Goal: Task Accomplishment & Management: Use online tool/utility

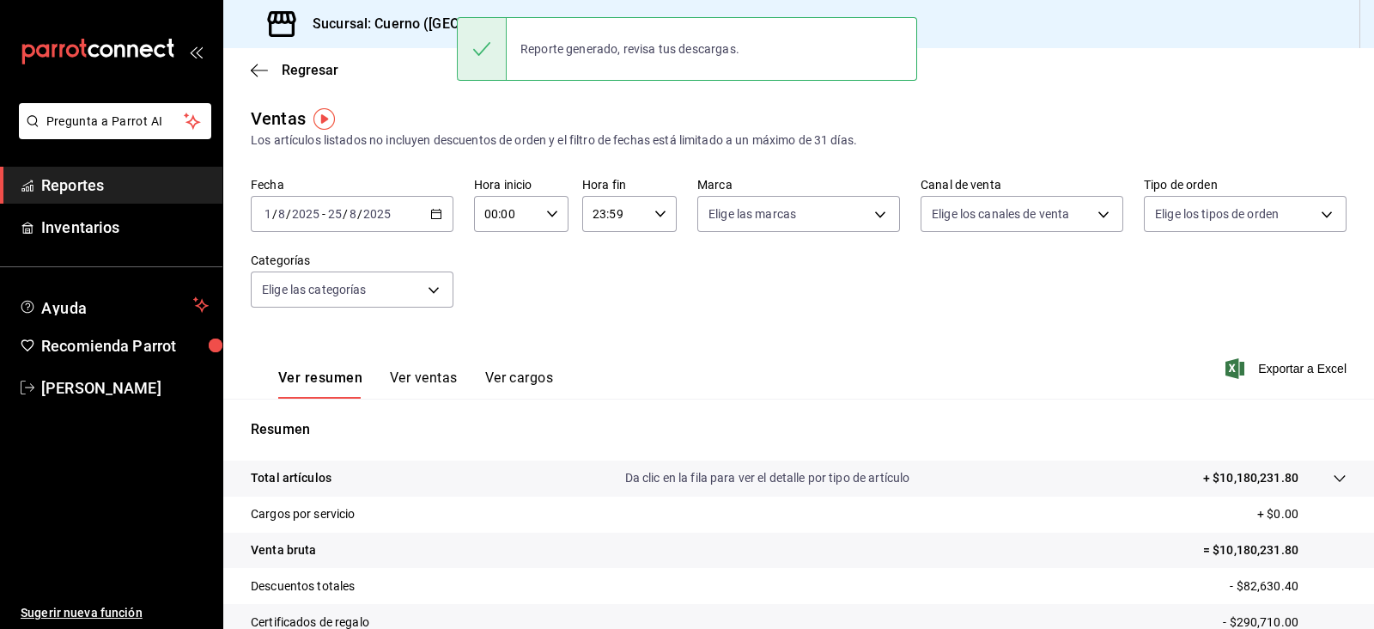
click at [744, 332] on div "Ver resumen Ver ventas Ver cargos Exportar a Excel" at bounding box center [798, 363] width 1151 height 70
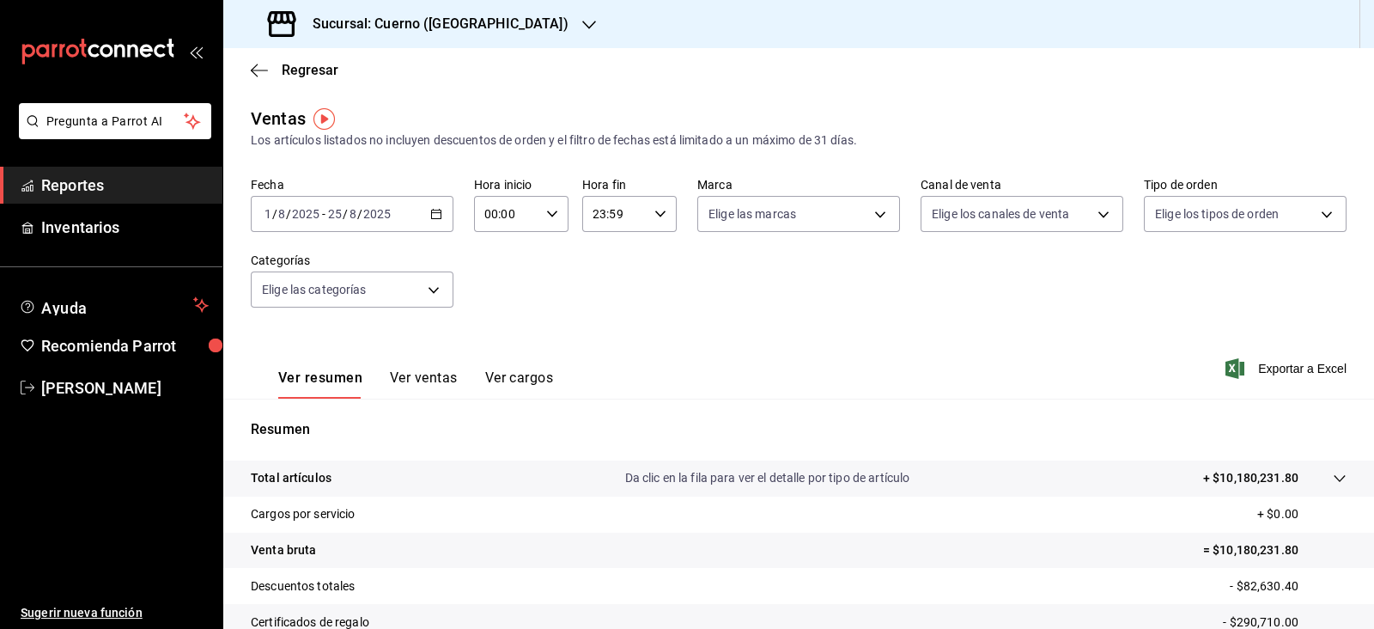
click at [1000, 84] on div "Regresar" at bounding box center [798, 70] width 1151 height 44
click at [500, 8] on div "Sucursal: Cuerno ([GEOGRAPHIC_DATA])" at bounding box center [420, 24] width 366 height 48
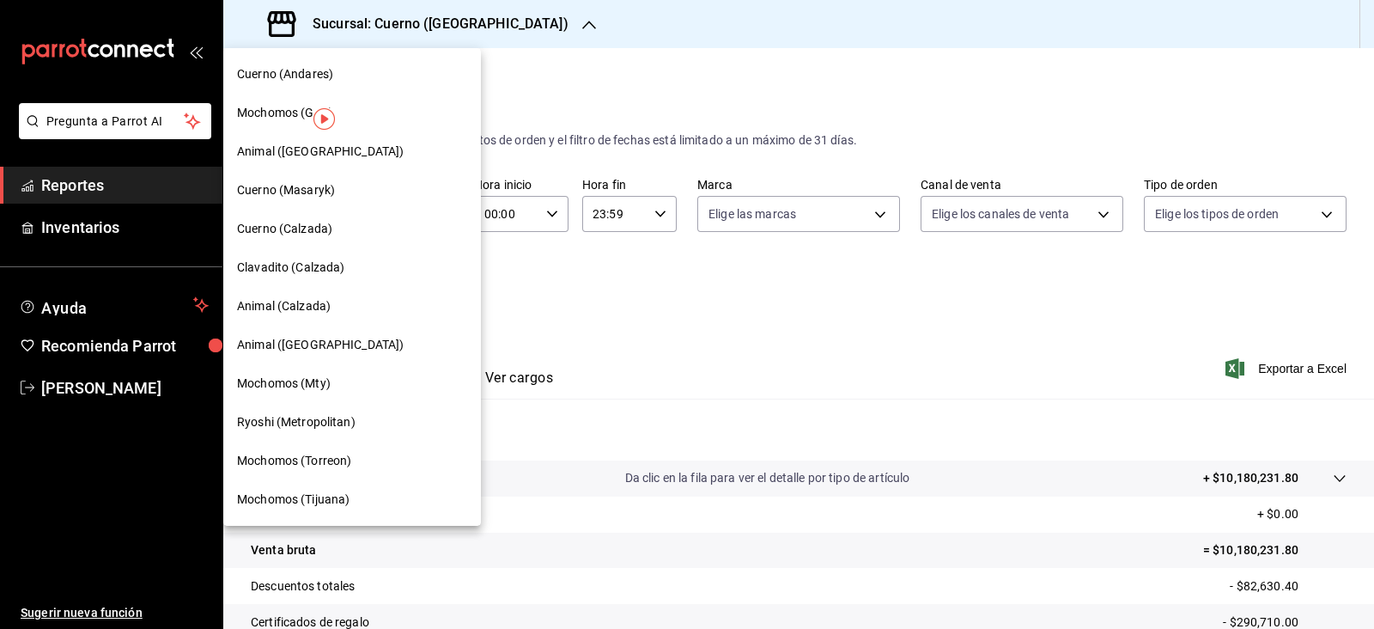
click at [276, 118] on span "Mochomos (GDL)" at bounding box center [285, 113] width 96 height 18
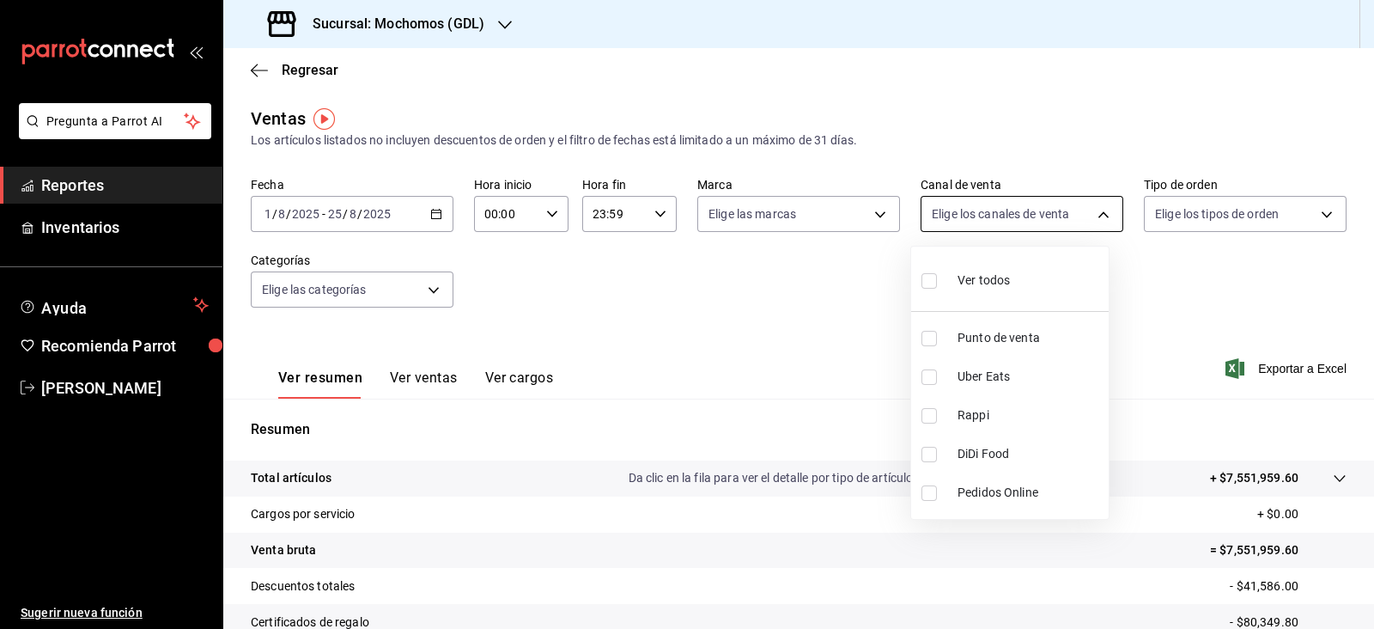
click at [1066, 224] on body "Pregunta a Parrot AI Reportes Inventarios Ayuda Recomienda Parrot [PERSON_NAME]…" at bounding box center [687, 314] width 1374 height 629
click at [830, 232] on div at bounding box center [687, 314] width 1374 height 629
click at [827, 222] on body "Pregunta a Parrot AI Reportes Inventarios Ayuda Recomienda Parrot [PERSON_NAME]…" at bounding box center [687, 314] width 1374 height 629
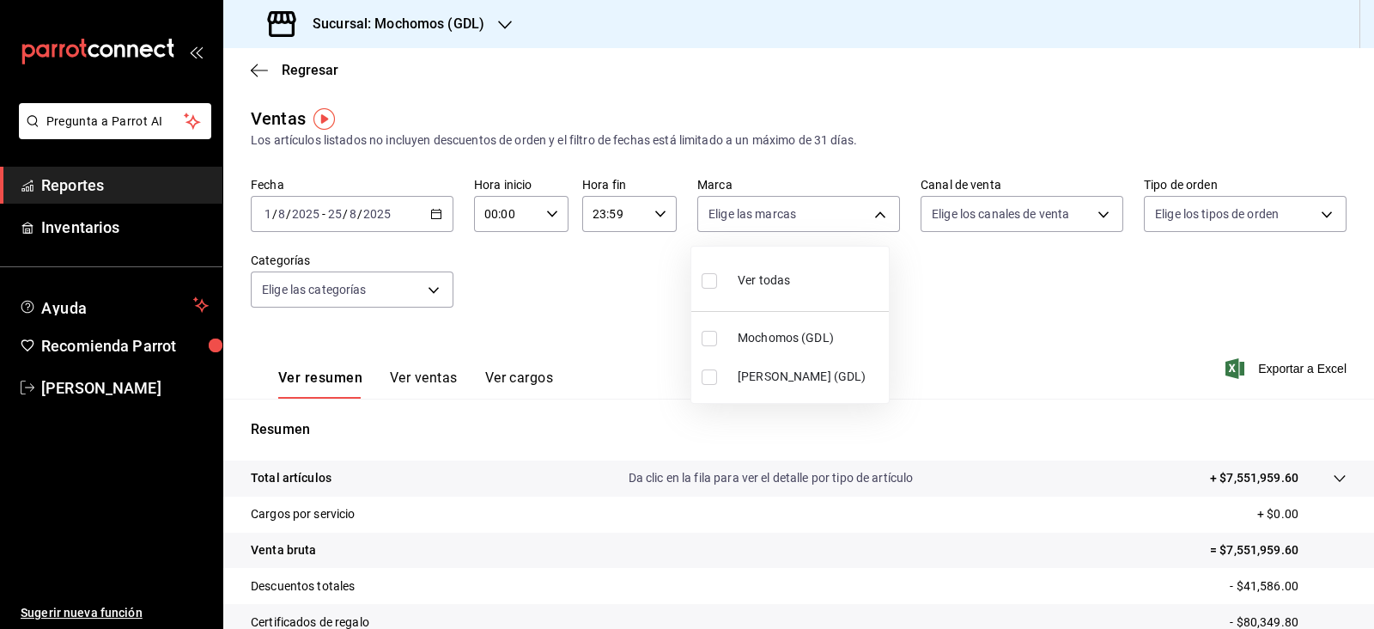
click at [749, 345] on span "Mochomos (GDL)" at bounding box center [810, 338] width 144 height 18
type input "36c25d4a-7cb0-456c-a434-e981d54830bc"
checkbox input "true"
click at [1095, 345] on div at bounding box center [687, 314] width 1374 height 629
click at [1277, 371] on span "Exportar a Excel" at bounding box center [1288, 368] width 118 height 21
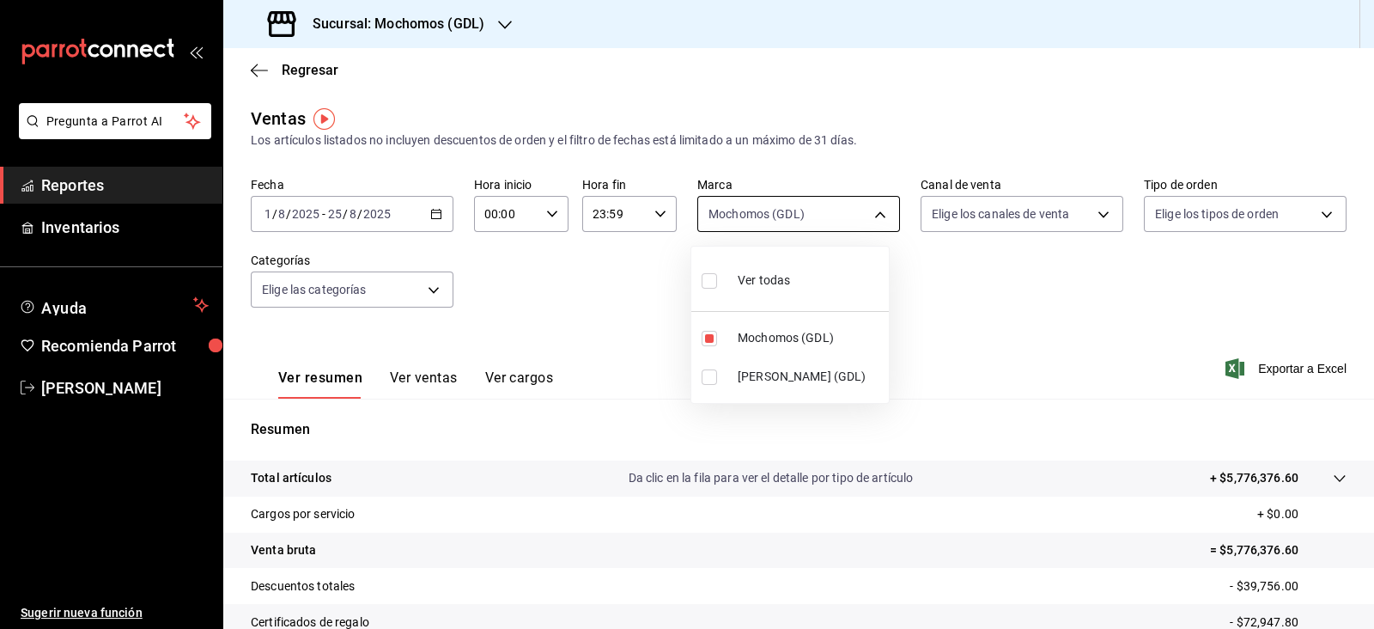
click at [880, 215] on body "Pregunta a Parrot AI Reportes Inventarios Ayuda Recomienda Parrot [PERSON_NAME]…" at bounding box center [687, 314] width 1374 height 629
click at [708, 377] on input "checkbox" at bounding box center [709, 376] width 15 height 15
checkbox input "true"
type input "36c25d4a-7cb0-456c-a434-e981d54830bc,9cac9703-0c5a-4d8b-addd-5b6b571d65b9"
checkbox input "true"
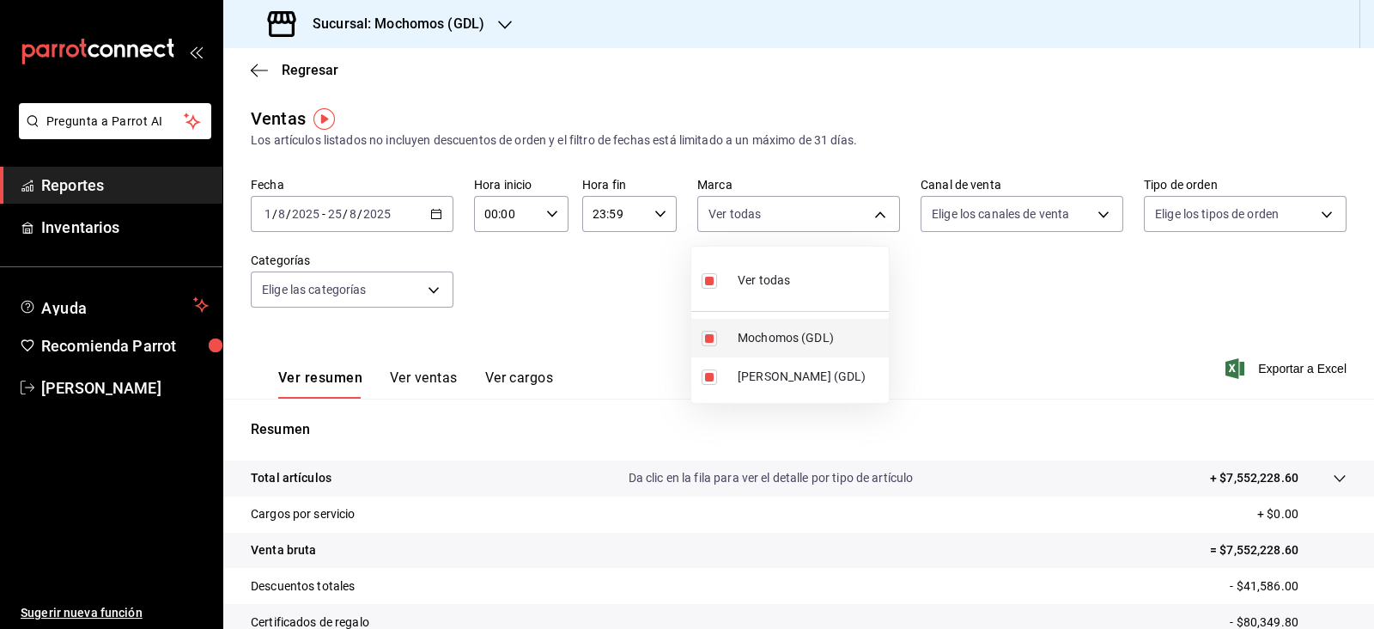
click at [738, 339] on span "Mochomos (GDL)" at bounding box center [810, 338] width 144 height 18
type input "9cac9703-0c5a-4d8b-addd-5b6b571d65b9"
checkbox input "false"
click at [930, 259] on div at bounding box center [687, 314] width 1374 height 629
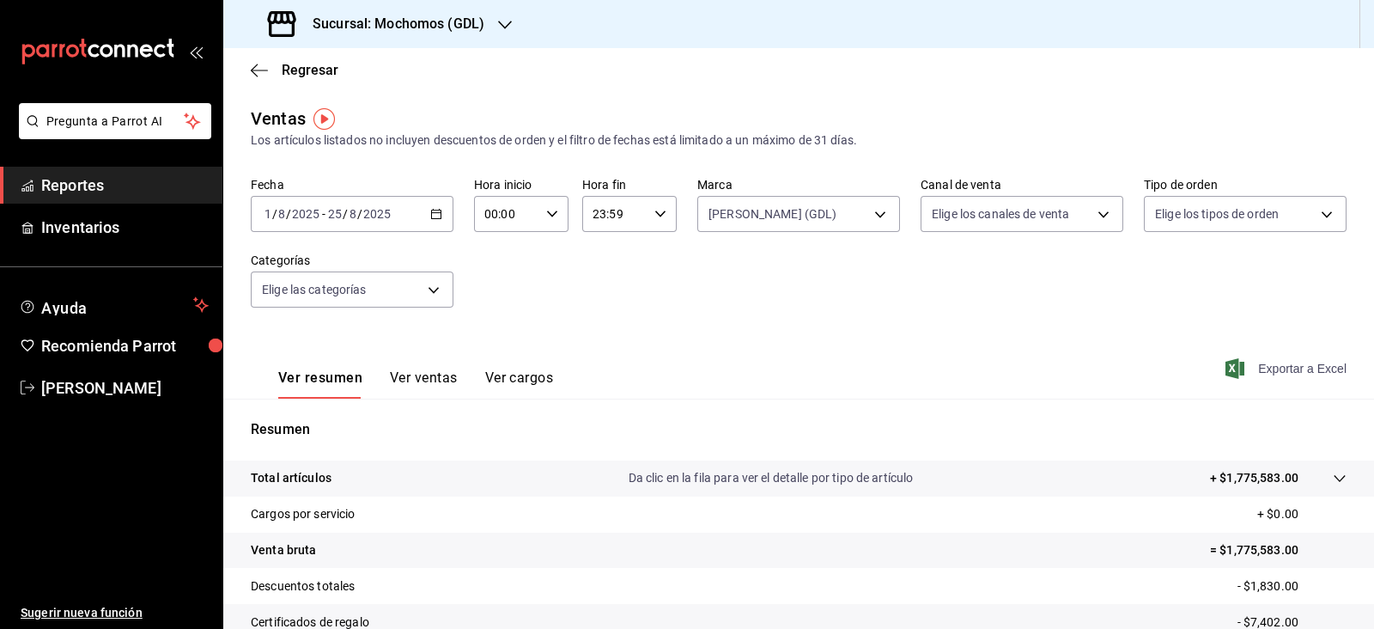
click at [1288, 367] on span "Exportar a Excel" at bounding box center [1288, 368] width 118 height 21
